Goal: Task Accomplishment & Management: Manage account settings

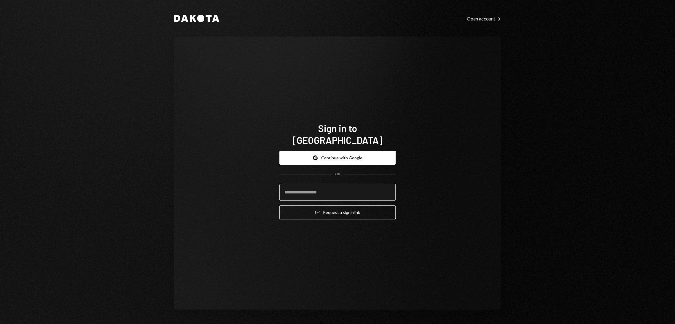
click at [331, 199] on form "Google Continue with Google OR Email Request a sign in link" at bounding box center [337, 185] width 116 height 68
click at [330, 189] on input "email" at bounding box center [337, 192] width 116 height 17
type input "**********"
click at [328, 206] on button "Email Request a sign in link" at bounding box center [337, 212] width 116 height 14
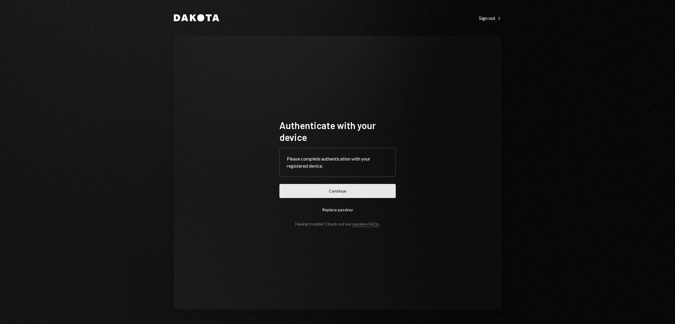
click at [332, 194] on button "Continue" at bounding box center [337, 191] width 116 height 14
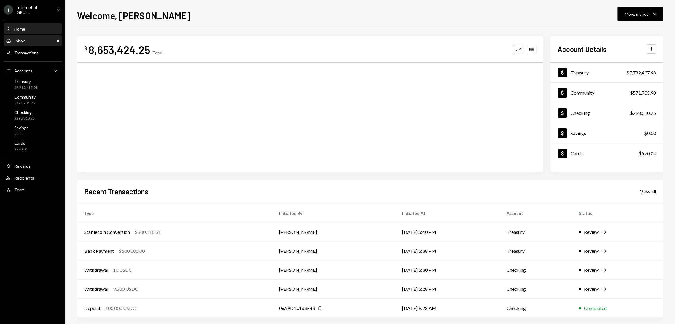
click at [30, 41] on div "Inbox Inbox" at bounding box center [32, 40] width 53 height 5
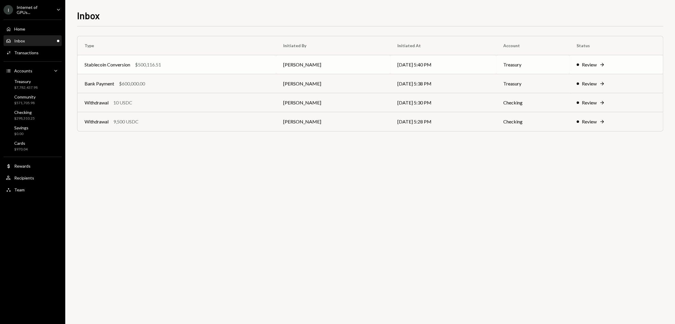
click at [594, 65] on div "Review" at bounding box center [588, 64] width 15 height 7
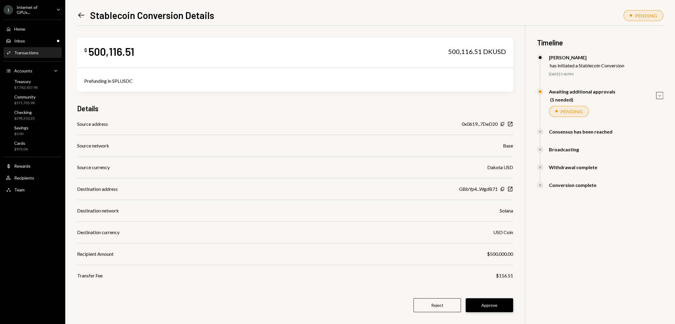
click at [488, 308] on button "Approve" at bounding box center [488, 305] width 47 height 14
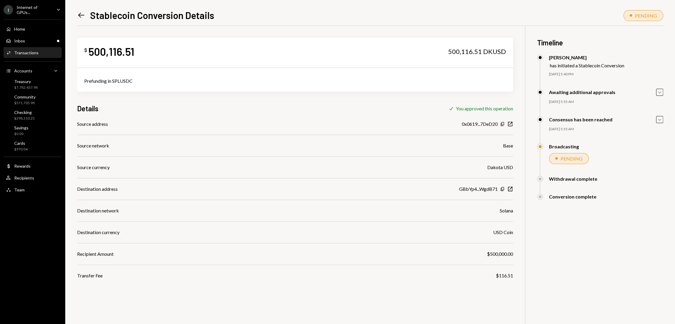
click at [33, 34] on div "Home Home Inbox Inbox Activities Transactions Accounts Accounts Caret Down Trea…" at bounding box center [32, 106] width 65 height 180
click at [34, 36] on div "Inbox Inbox" at bounding box center [32, 41] width 53 height 10
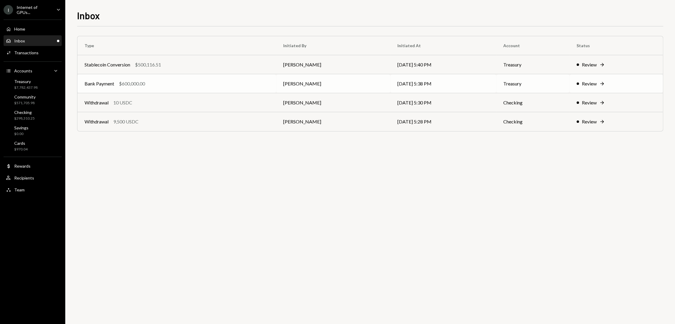
click at [596, 84] on div "Review" at bounding box center [588, 83] width 15 height 7
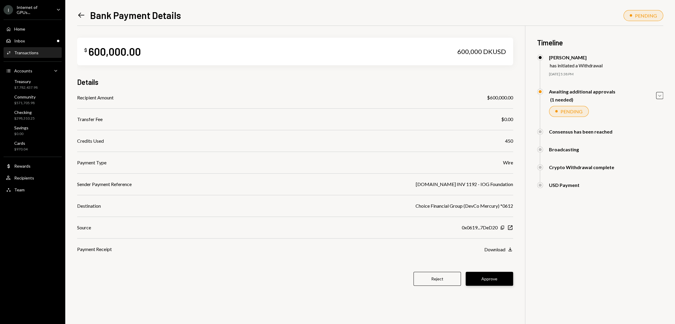
click at [493, 282] on button "Approve" at bounding box center [488, 278] width 47 height 14
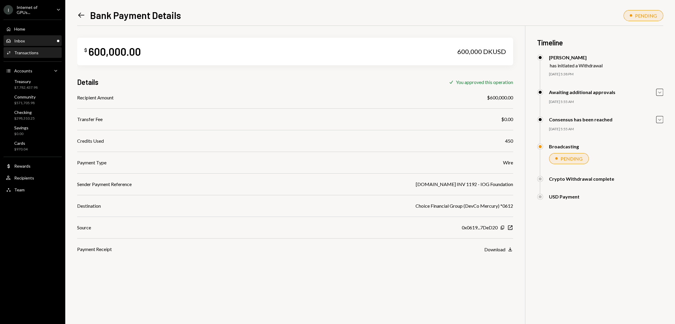
click at [22, 39] on div "Inbox" at bounding box center [19, 40] width 11 height 5
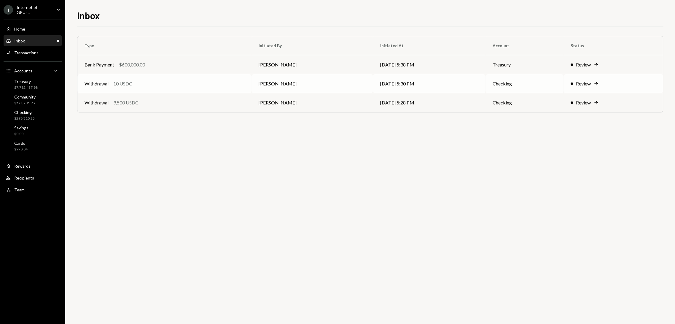
click at [280, 82] on td "Stephanie Vergara" at bounding box center [312, 83] width 122 height 19
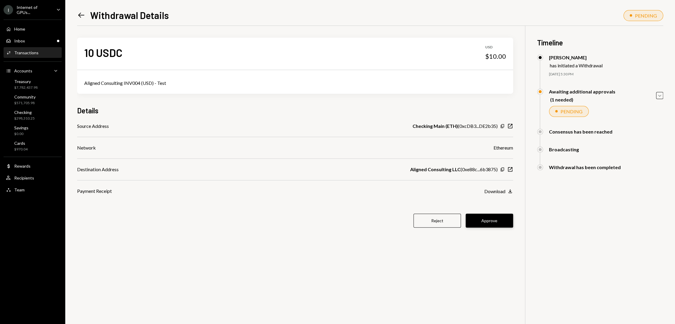
click at [490, 223] on button "Approve" at bounding box center [488, 220] width 47 height 14
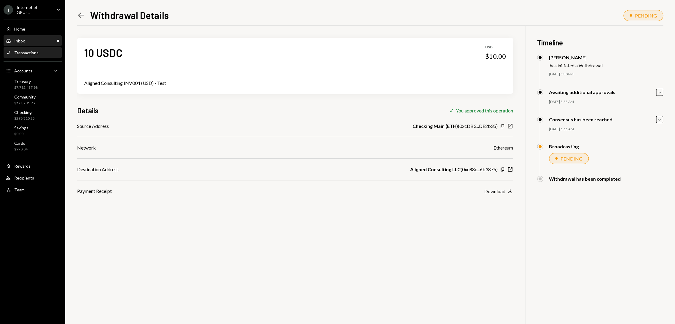
click at [33, 42] on div "Inbox Inbox" at bounding box center [32, 41] width 53 height 10
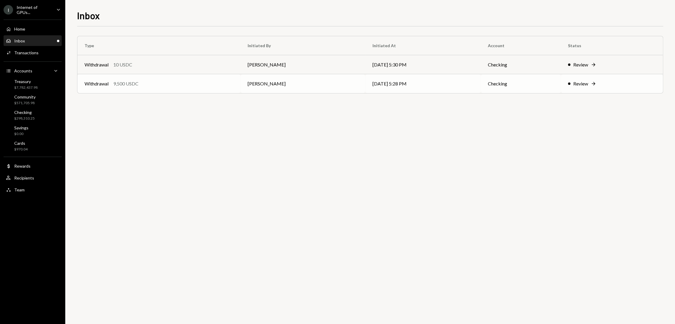
click at [267, 82] on td "Stephanie Vergara" at bounding box center [302, 83] width 125 height 19
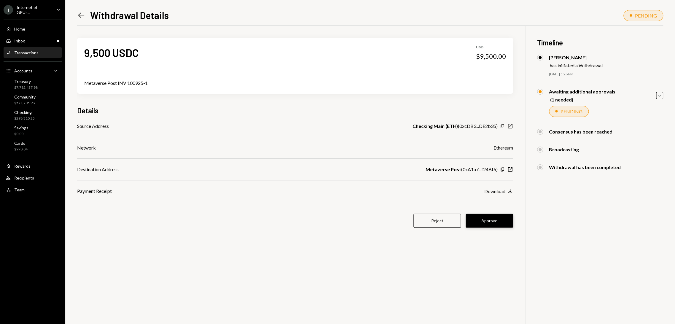
click at [493, 222] on button "Approve" at bounding box center [488, 220] width 47 height 14
